Goal: Use online tool/utility

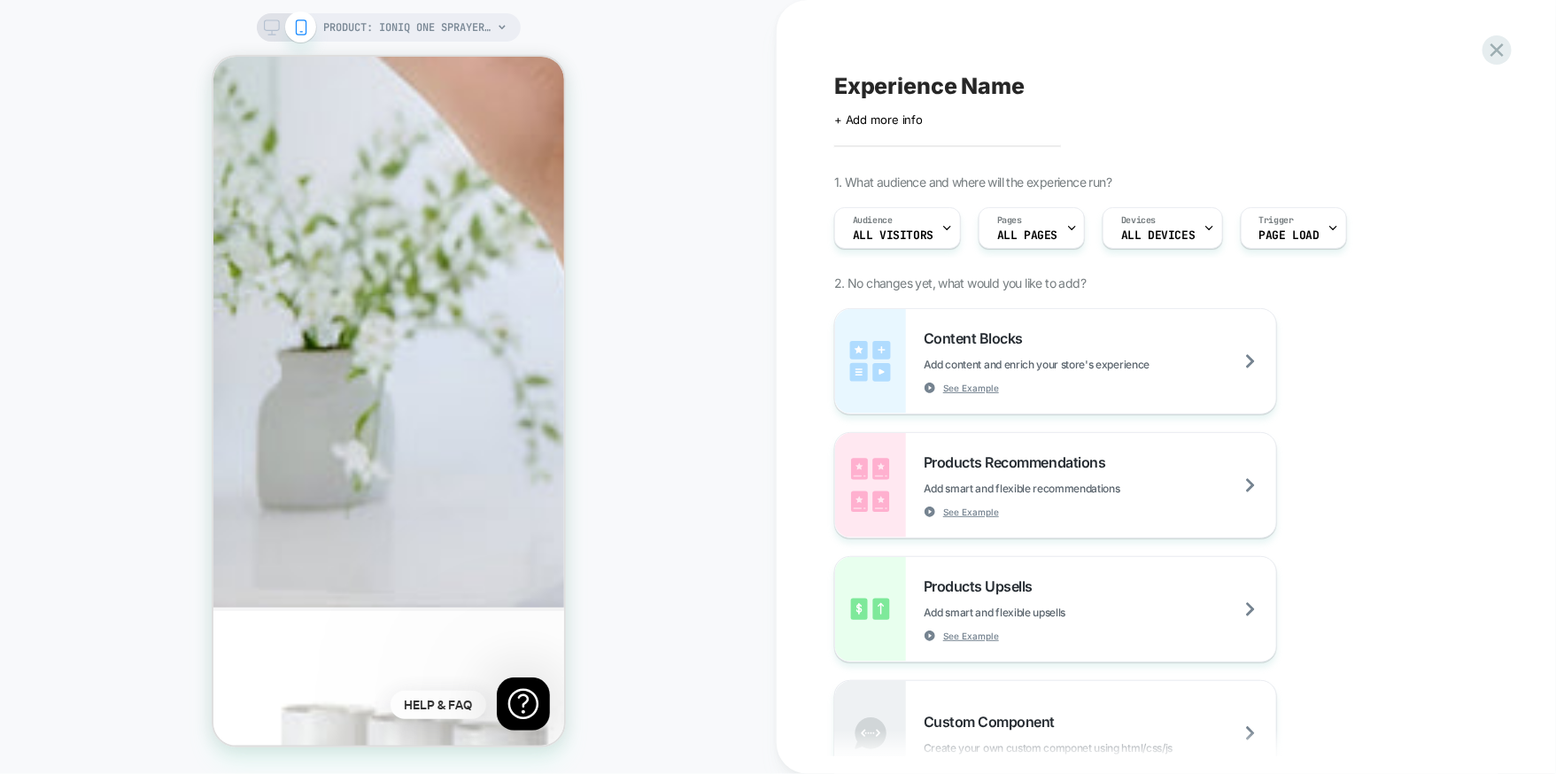
scroll to position [3039, 0]
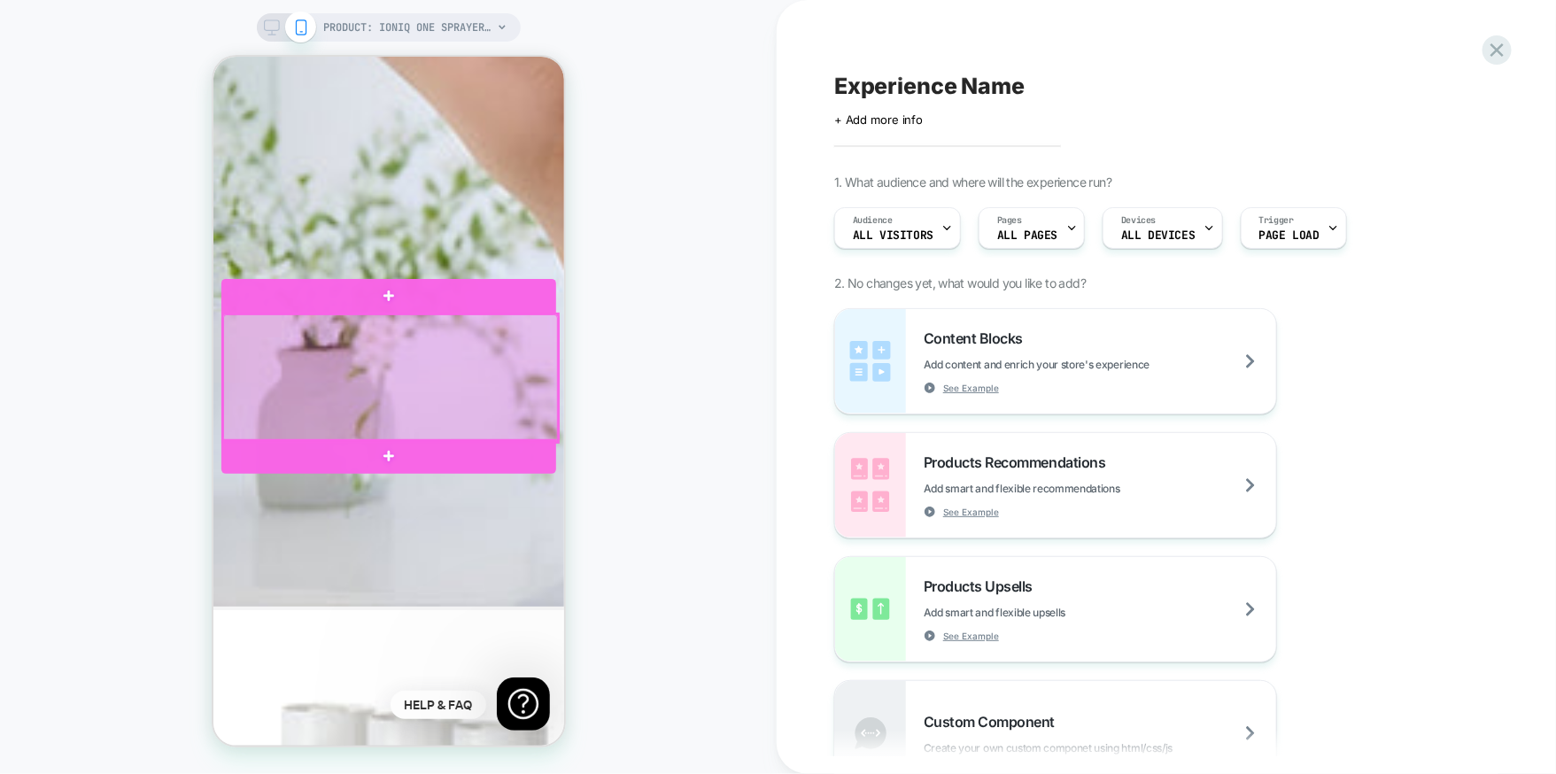
click at [499, 406] on div at bounding box center [389, 378] width 335 height 128
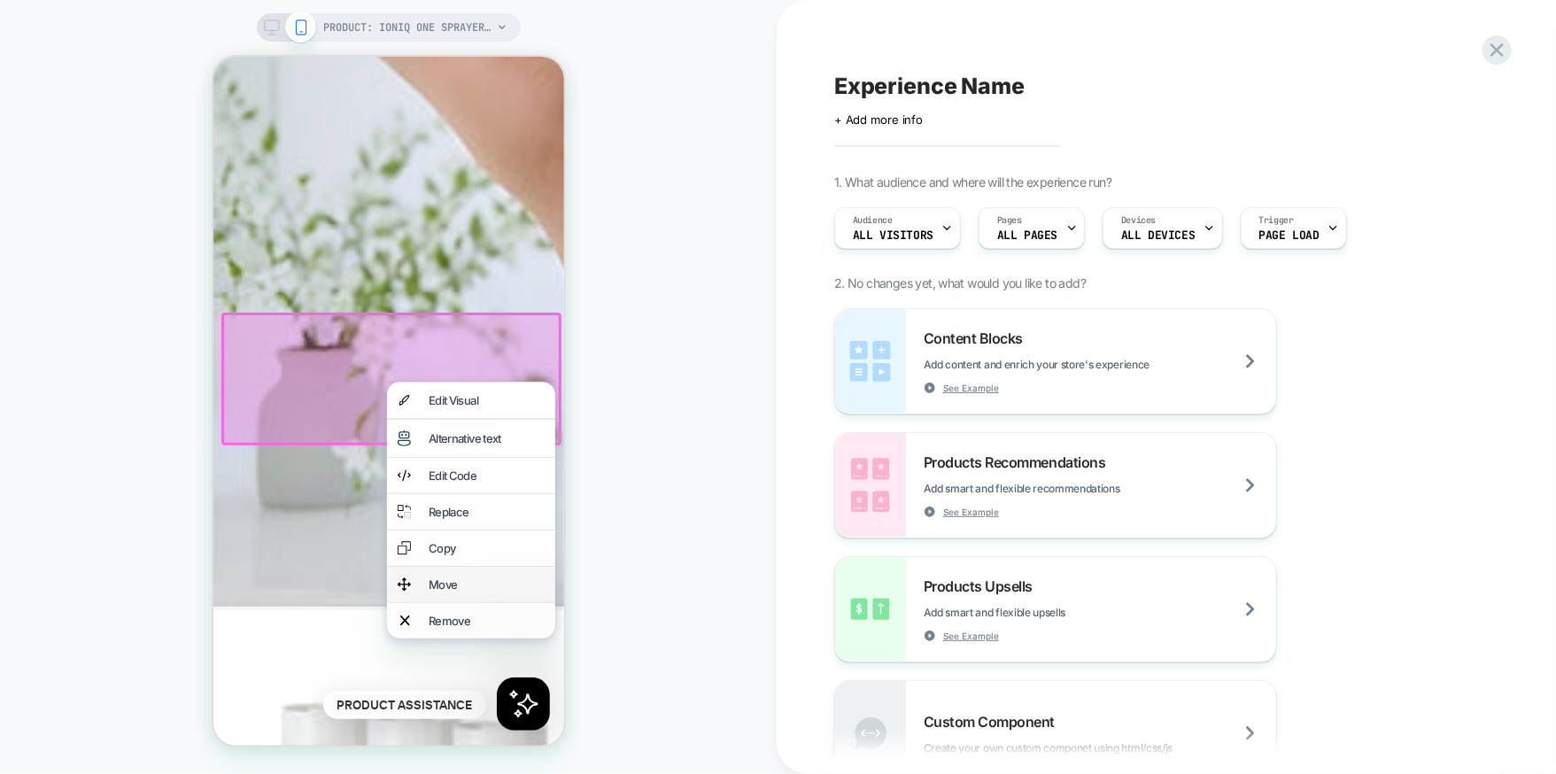
click at [473, 591] on div "Move" at bounding box center [486, 584] width 116 height 14
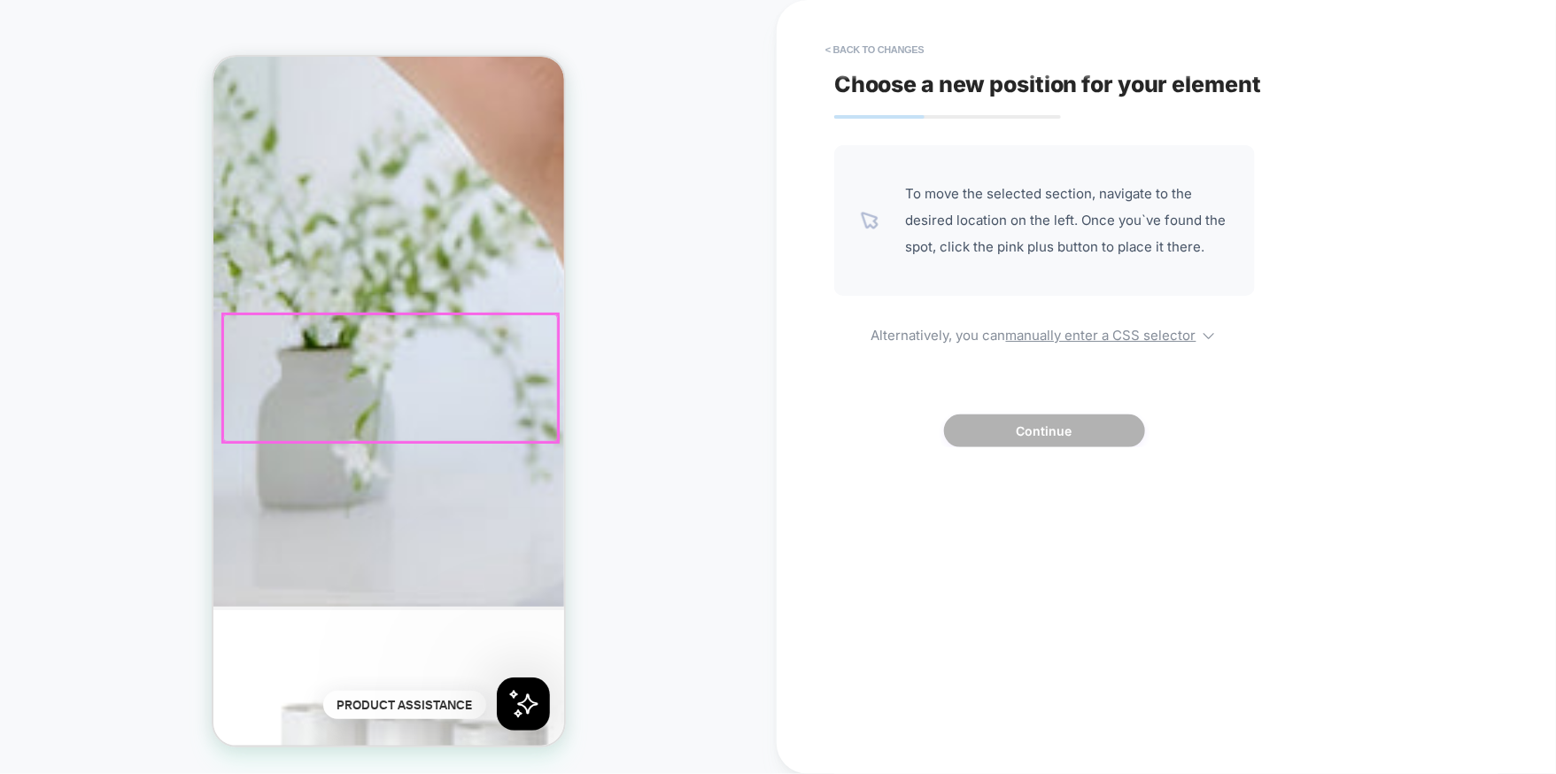
click at [476, 389] on div at bounding box center [389, 378] width 335 height 128
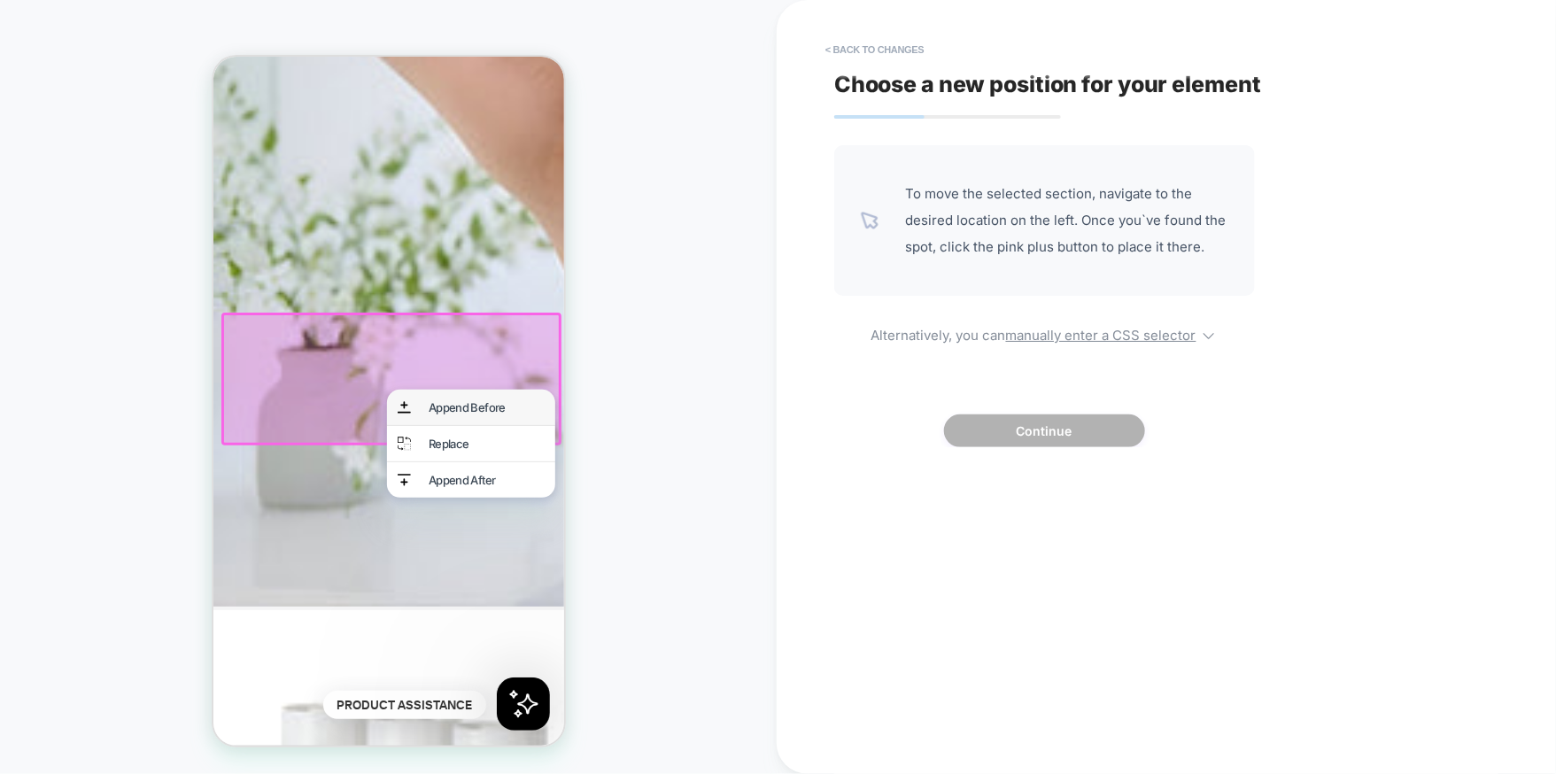
click at [490, 414] on div "Append Before" at bounding box center [486, 406] width 116 height 14
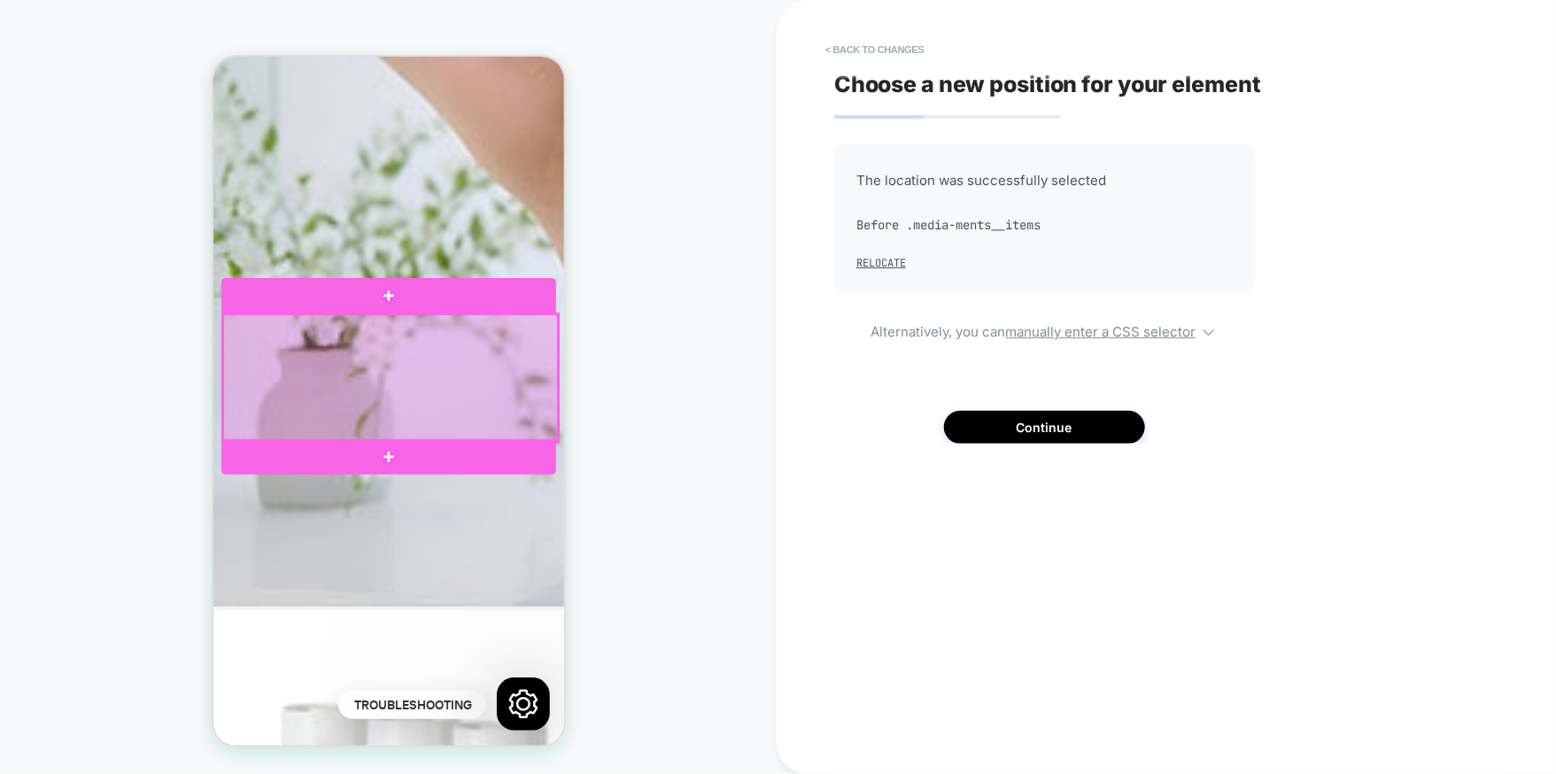
click at [505, 404] on div at bounding box center [389, 378] width 335 height 128
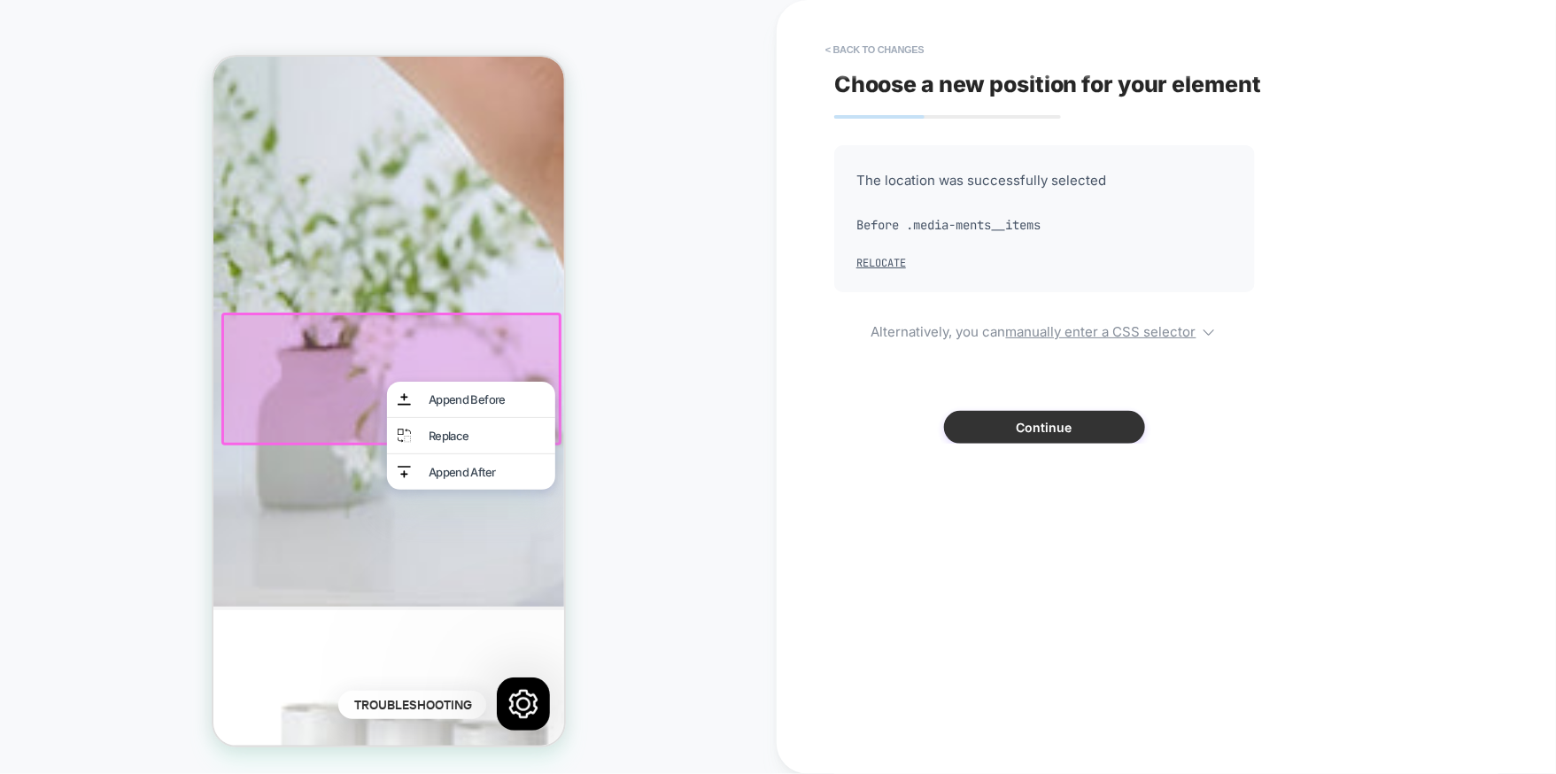
click at [1065, 415] on button "Continue" at bounding box center [1044, 427] width 201 height 33
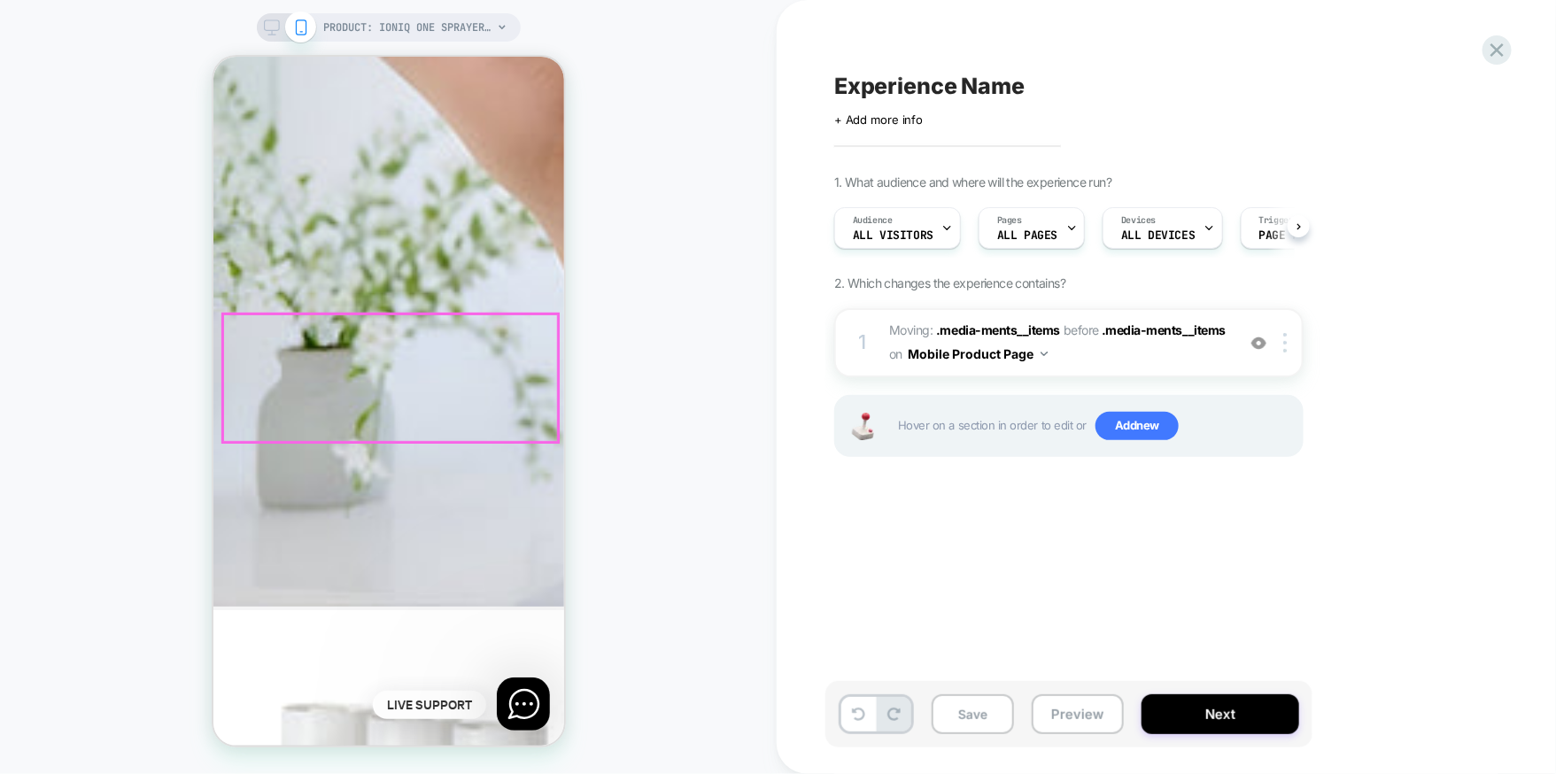
scroll to position [0, 1]
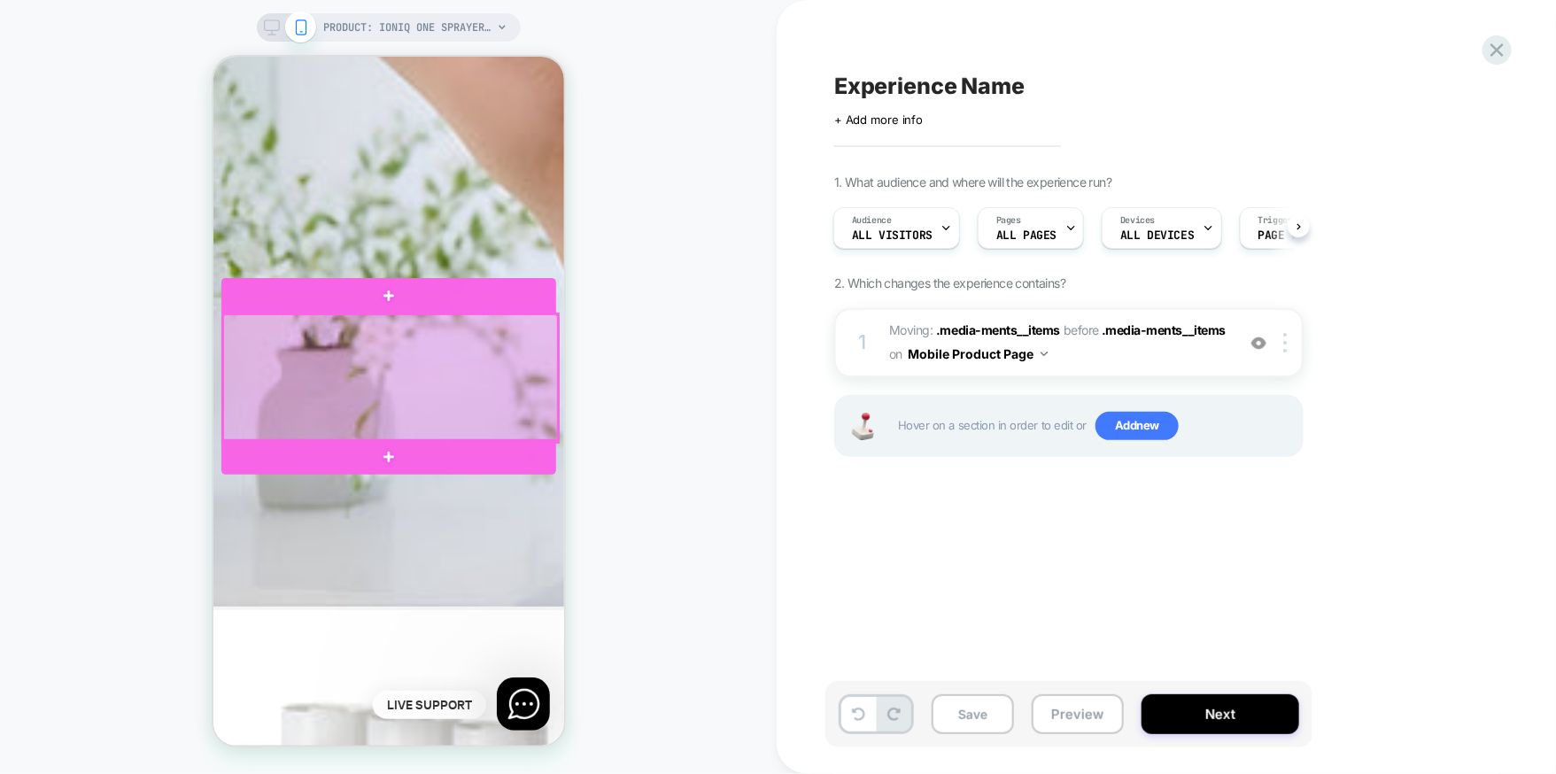
click at [495, 392] on div at bounding box center [389, 378] width 335 height 128
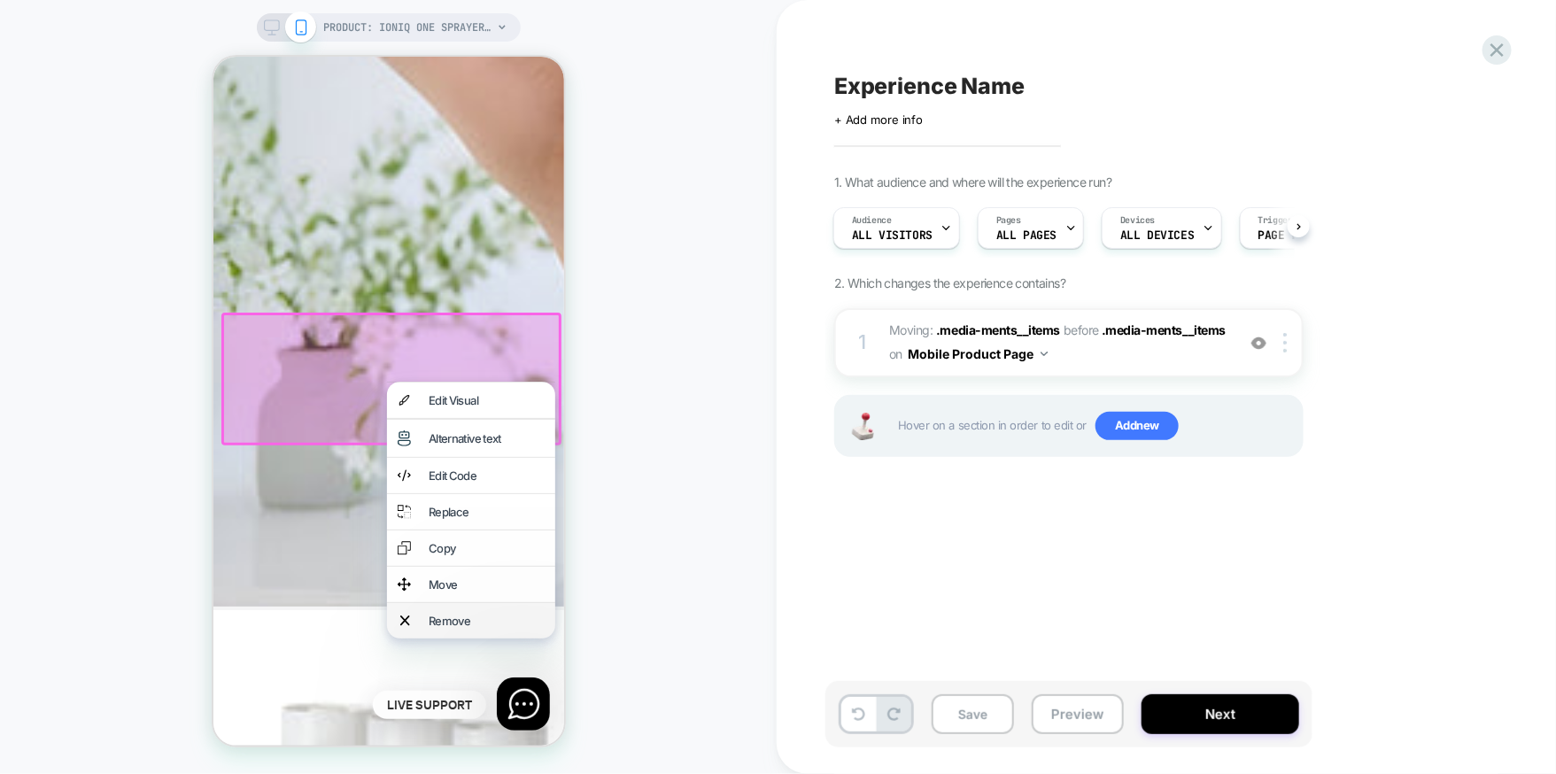
click at [461, 627] on div "Remove" at bounding box center [486, 620] width 116 height 14
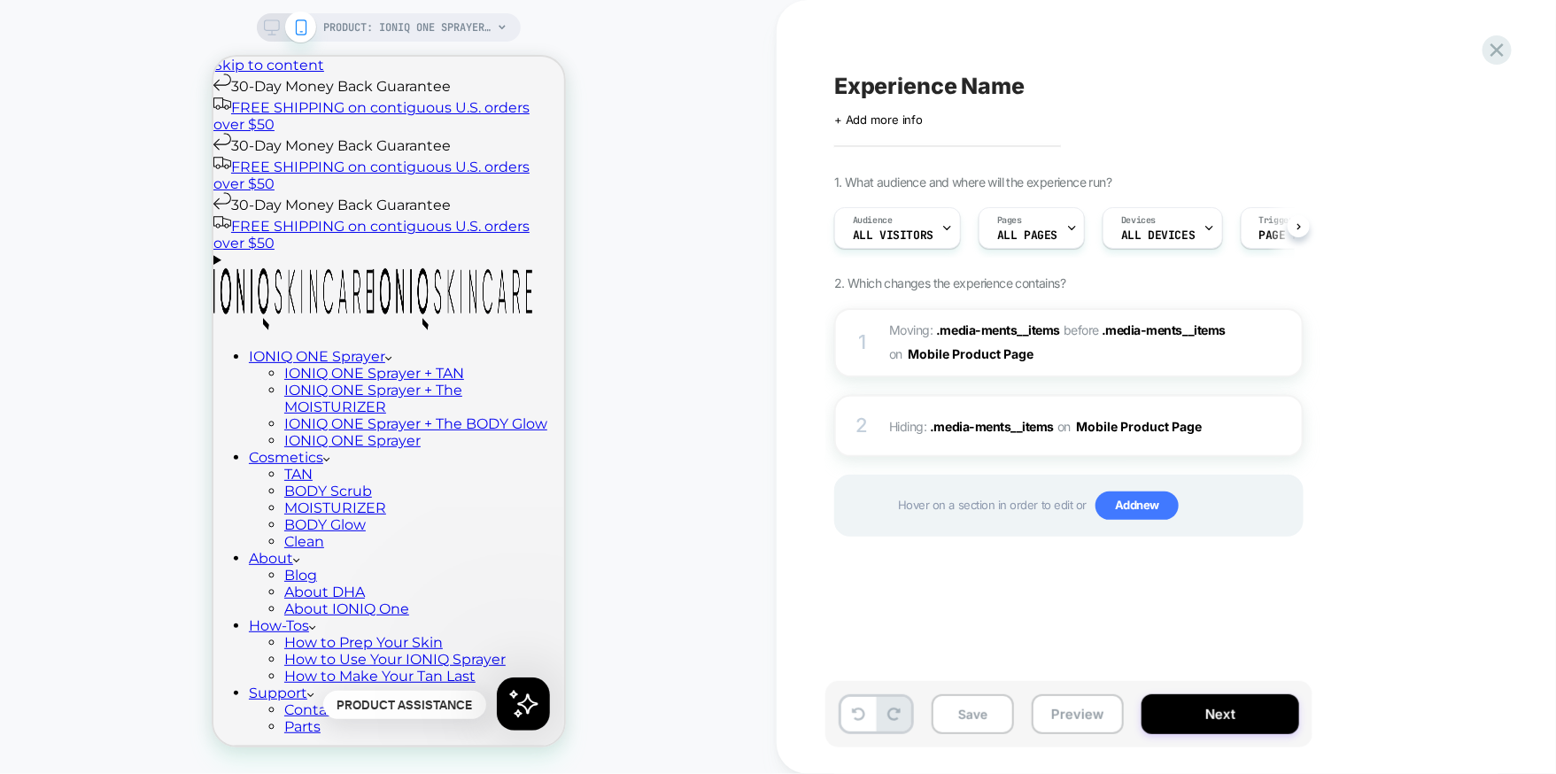
scroll to position [0, 1]
